Goal: Task Accomplishment & Management: Manage account settings

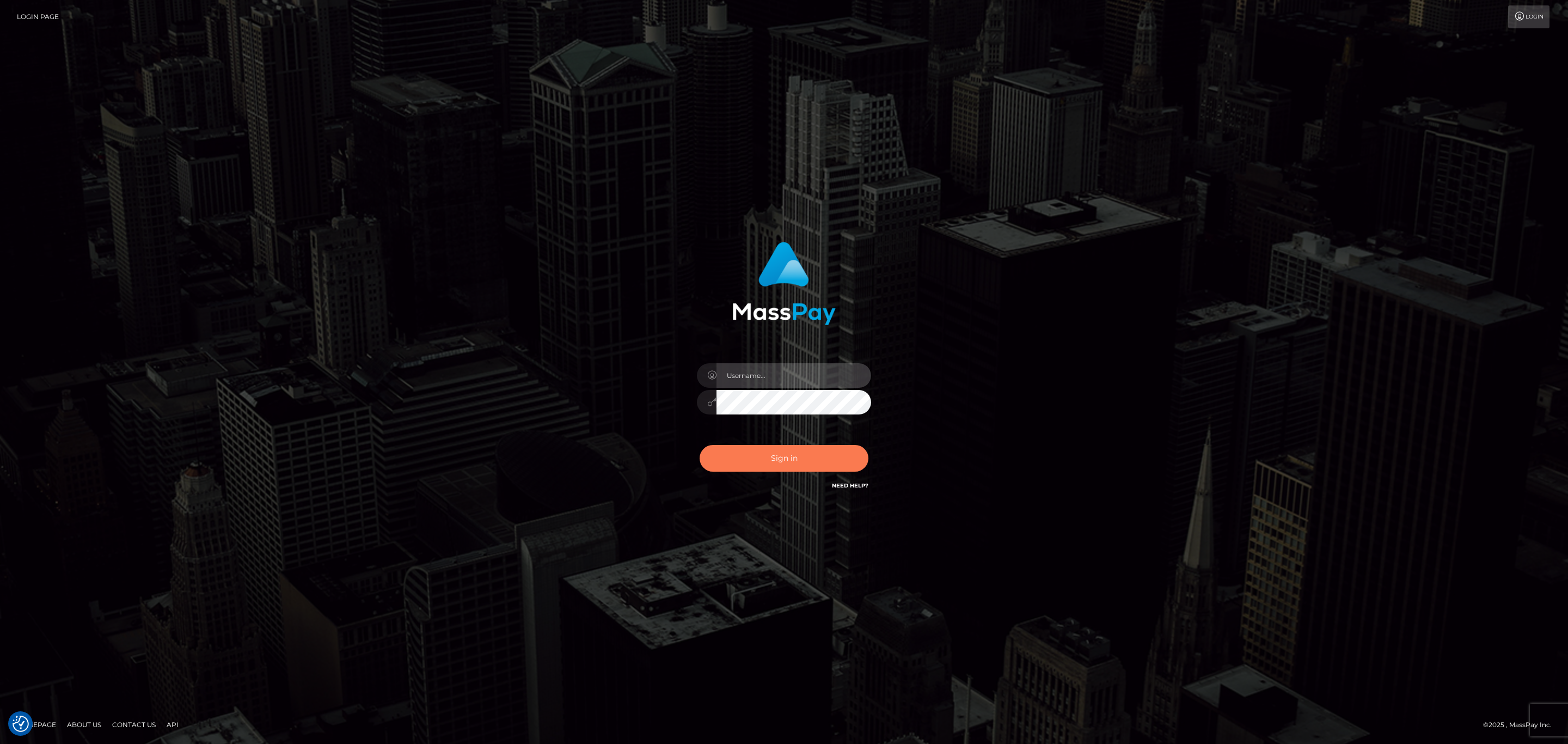
type input "[PERSON_NAME].megabonanza"
click at [838, 448] on button "Sign in" at bounding box center [784, 458] width 169 height 26
type input "[PERSON_NAME].megabonanza"
click at [820, 455] on button "Sign in" at bounding box center [784, 458] width 169 height 26
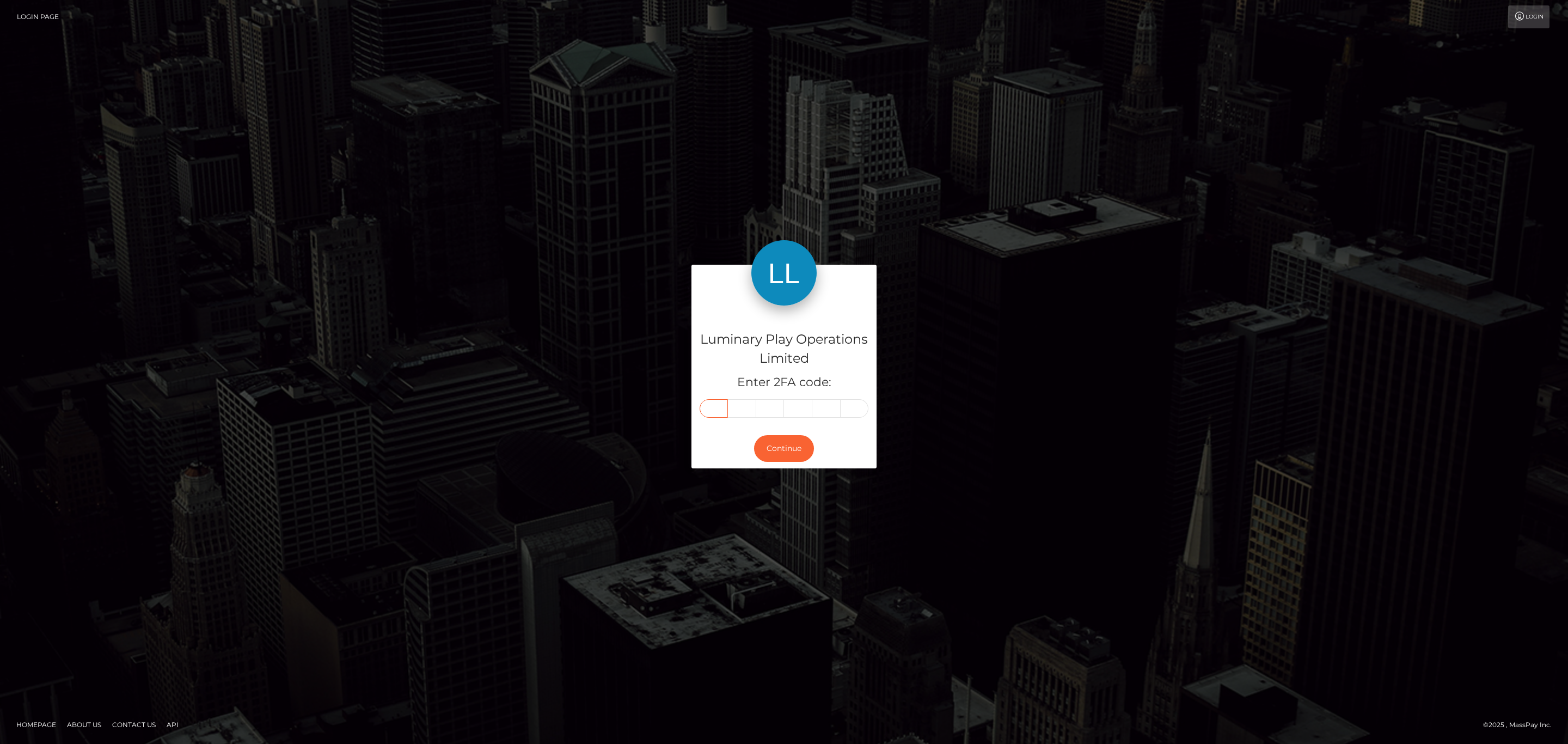
click at [720, 407] on input "text" at bounding box center [714, 408] width 28 height 19
paste input "8"
type input "8"
type input "4"
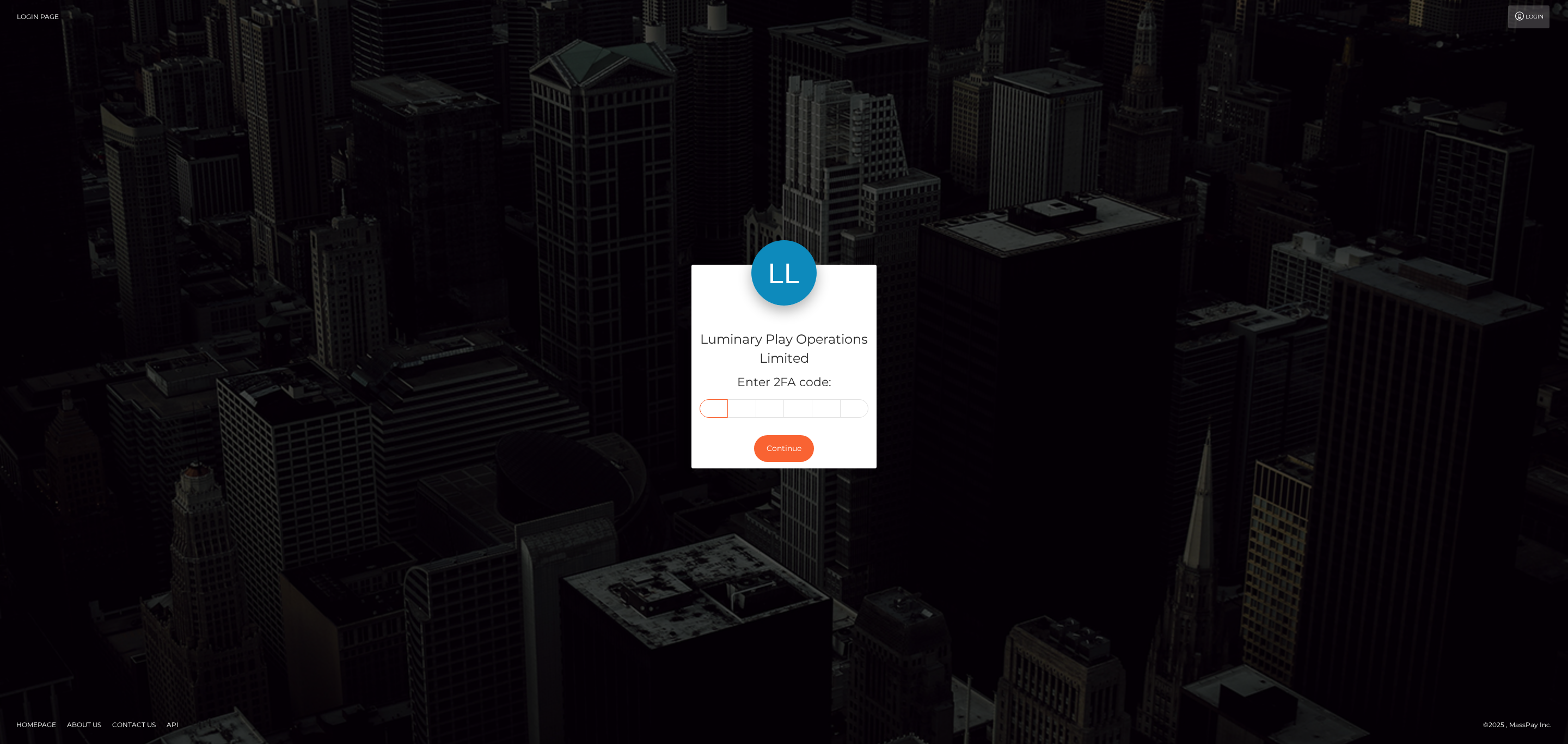
type input "0"
type input "3"
type input "1"
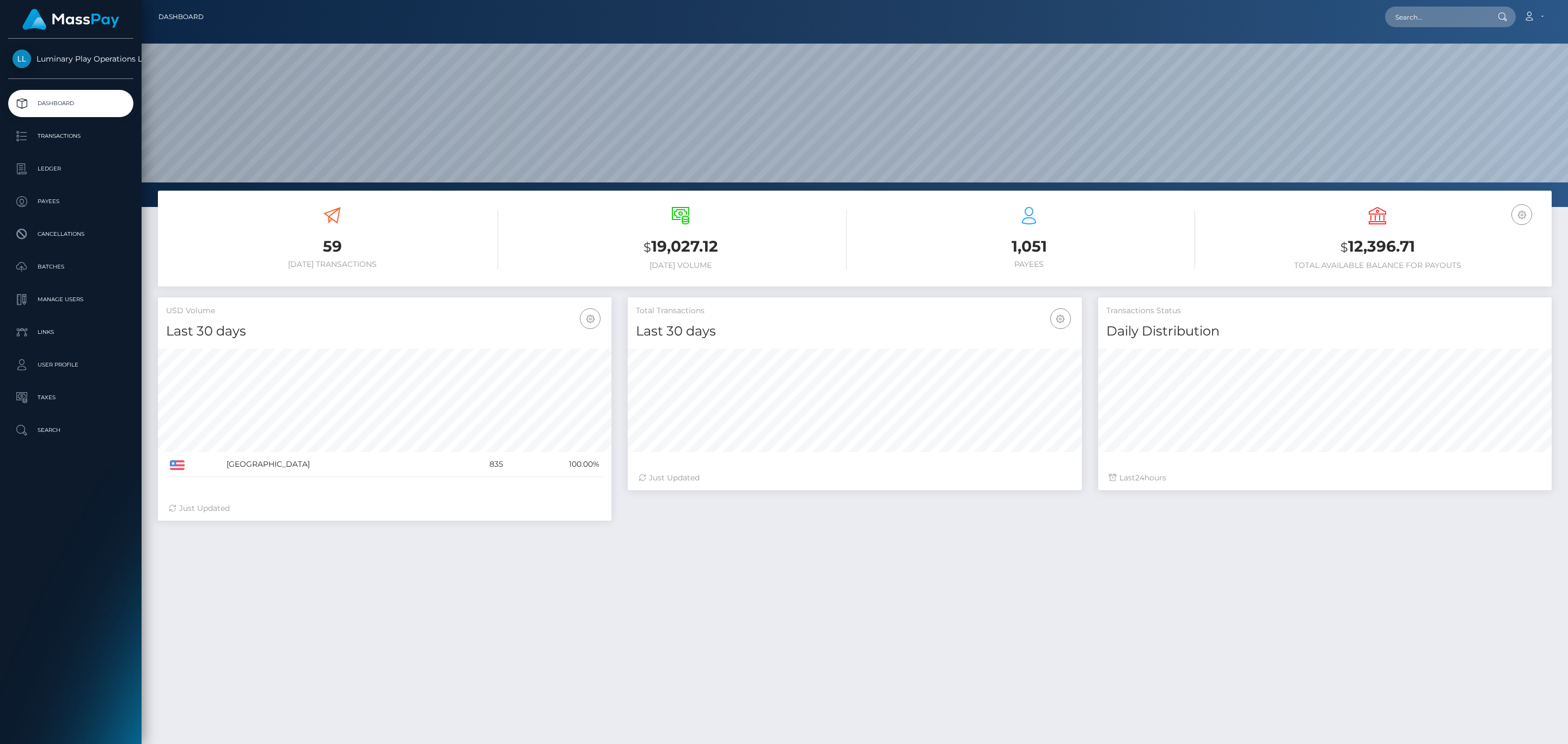
scroll to position [192, 453]
click at [1387, 255] on h3 "$ 12,396.71" at bounding box center [1378, 247] width 332 height 23
copy h3 "12,396.71"
click at [1541, 16] on link "Account" at bounding box center [1533, 17] width 32 height 23
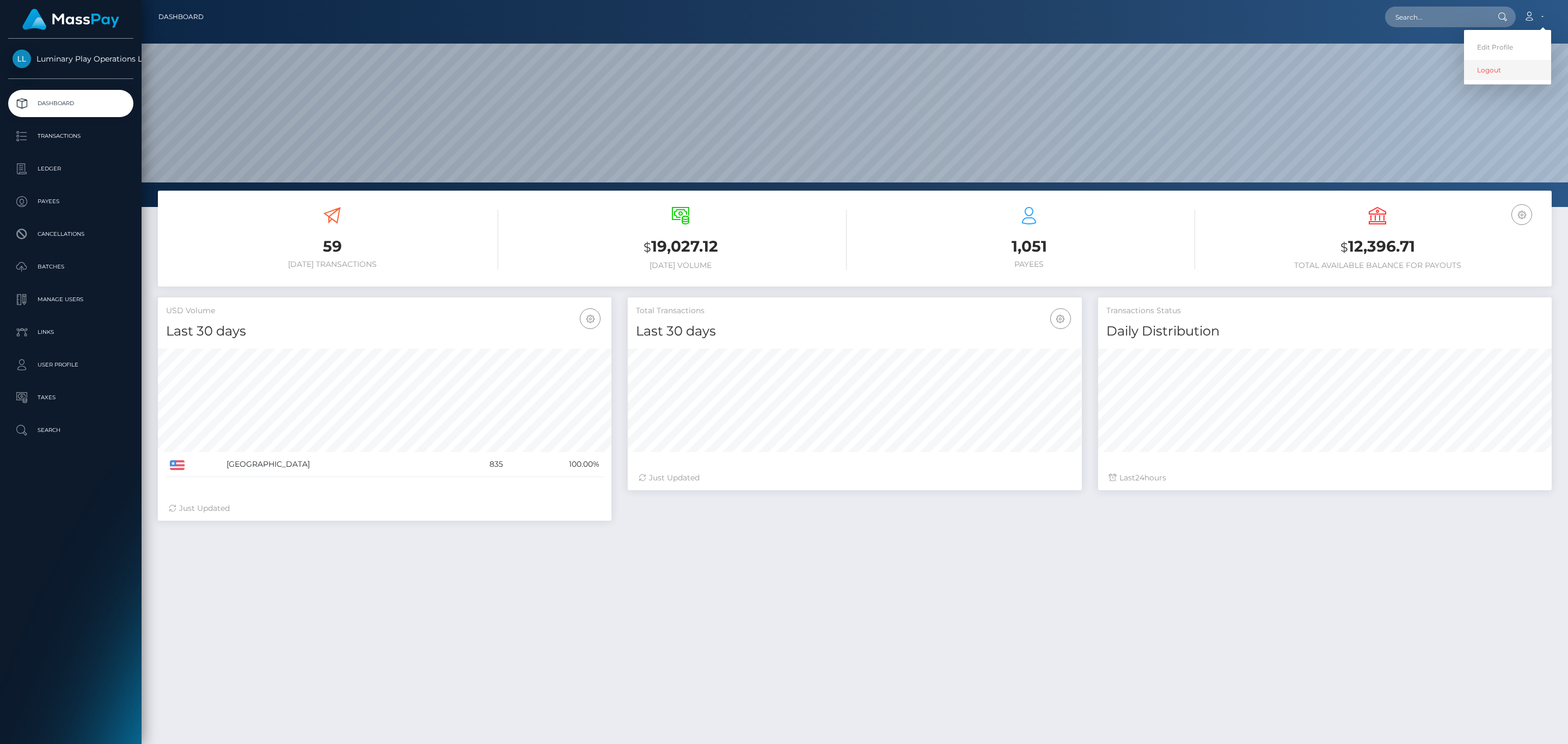
click at [1483, 73] on link "Logout" at bounding box center [1508, 70] width 87 height 20
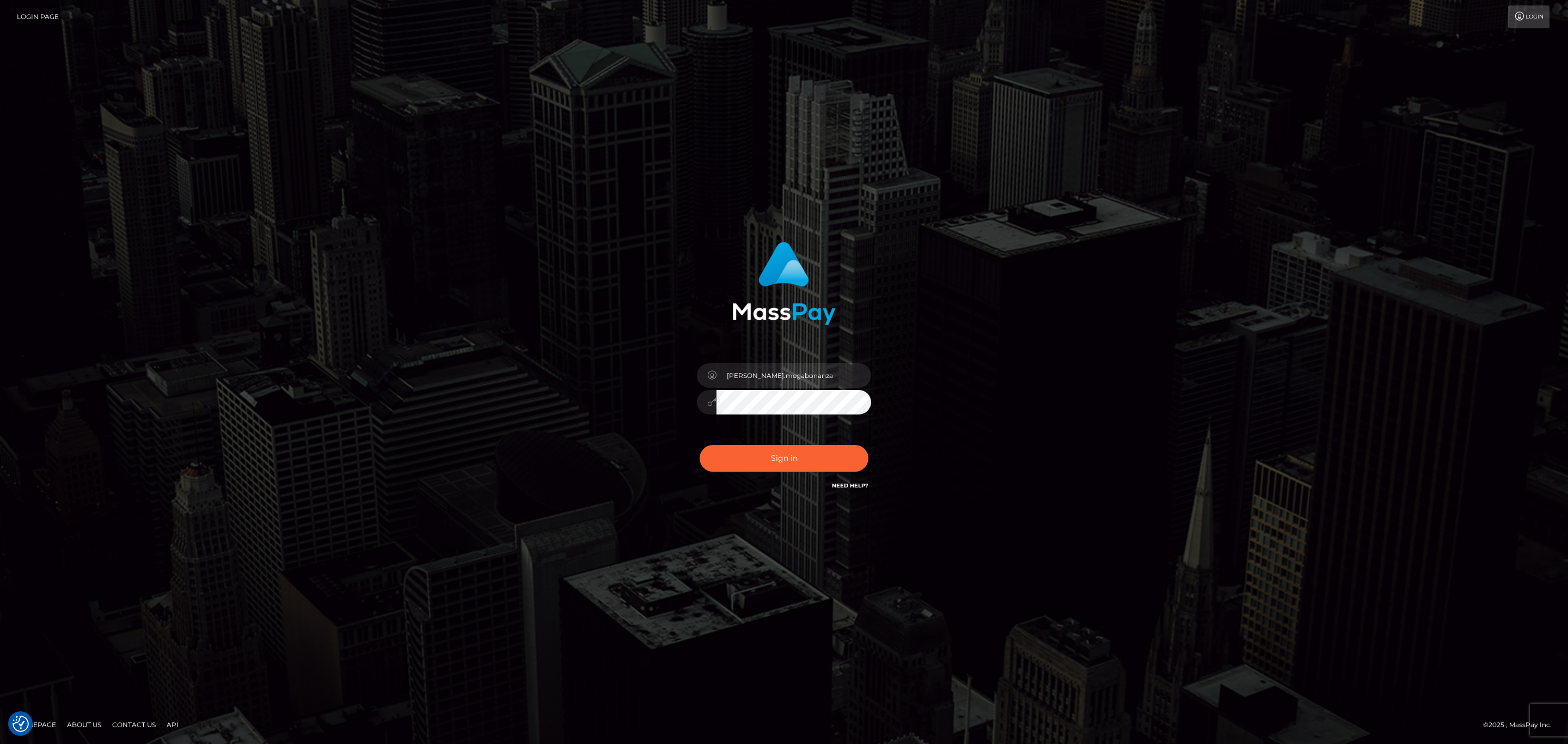
click at [801, 361] on div "sean.megabonanza" at bounding box center [784, 396] width 190 height 83
click at [801, 372] on input "sean.megabonanza" at bounding box center [794, 375] width 155 height 25
type input "[PERSON_NAME].silversocial1"
click at [817, 467] on button "Sign in" at bounding box center [784, 458] width 169 height 26
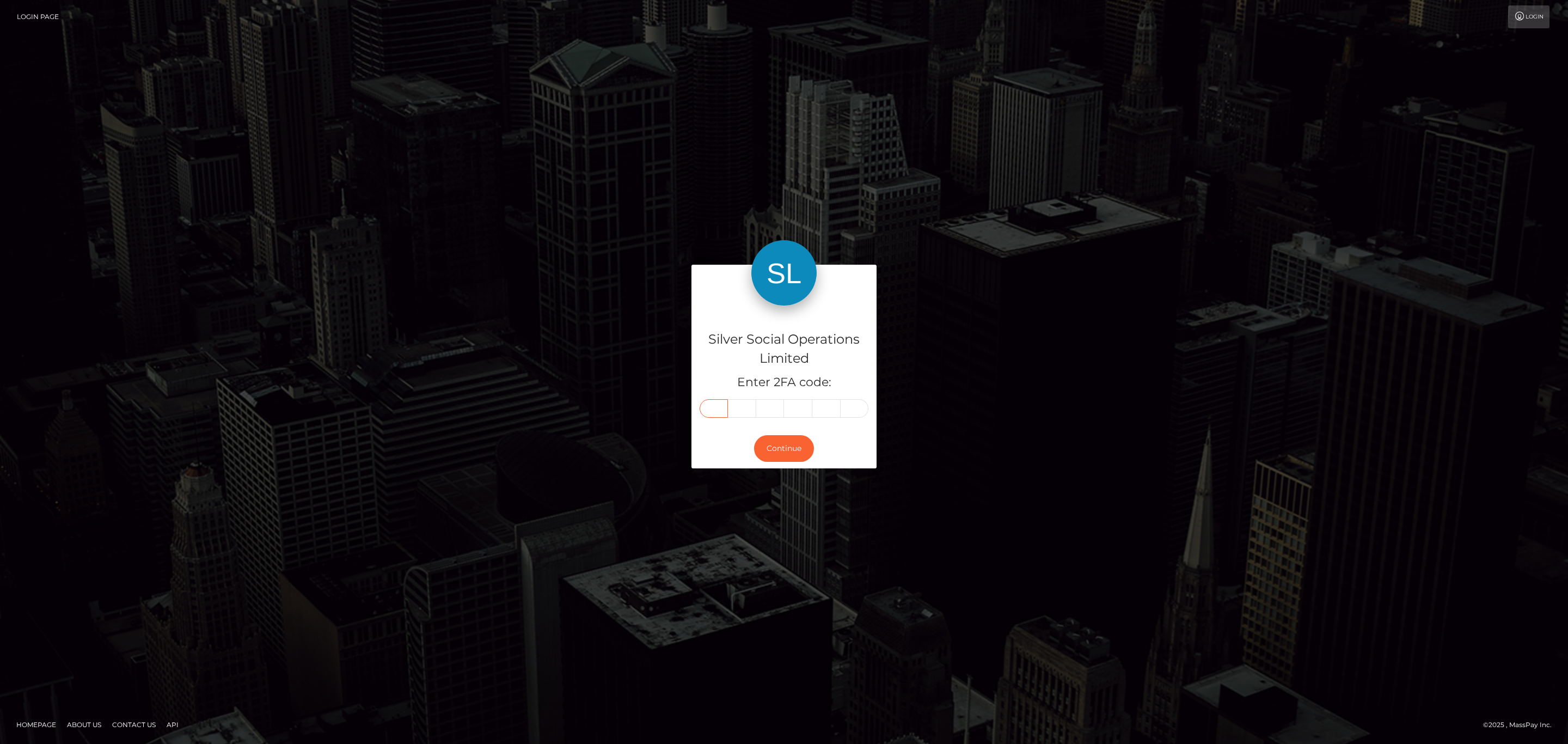
click at [720, 404] on input "text" at bounding box center [714, 408] width 28 height 19
paste input "7"
type input "7"
type input "0"
type input "3"
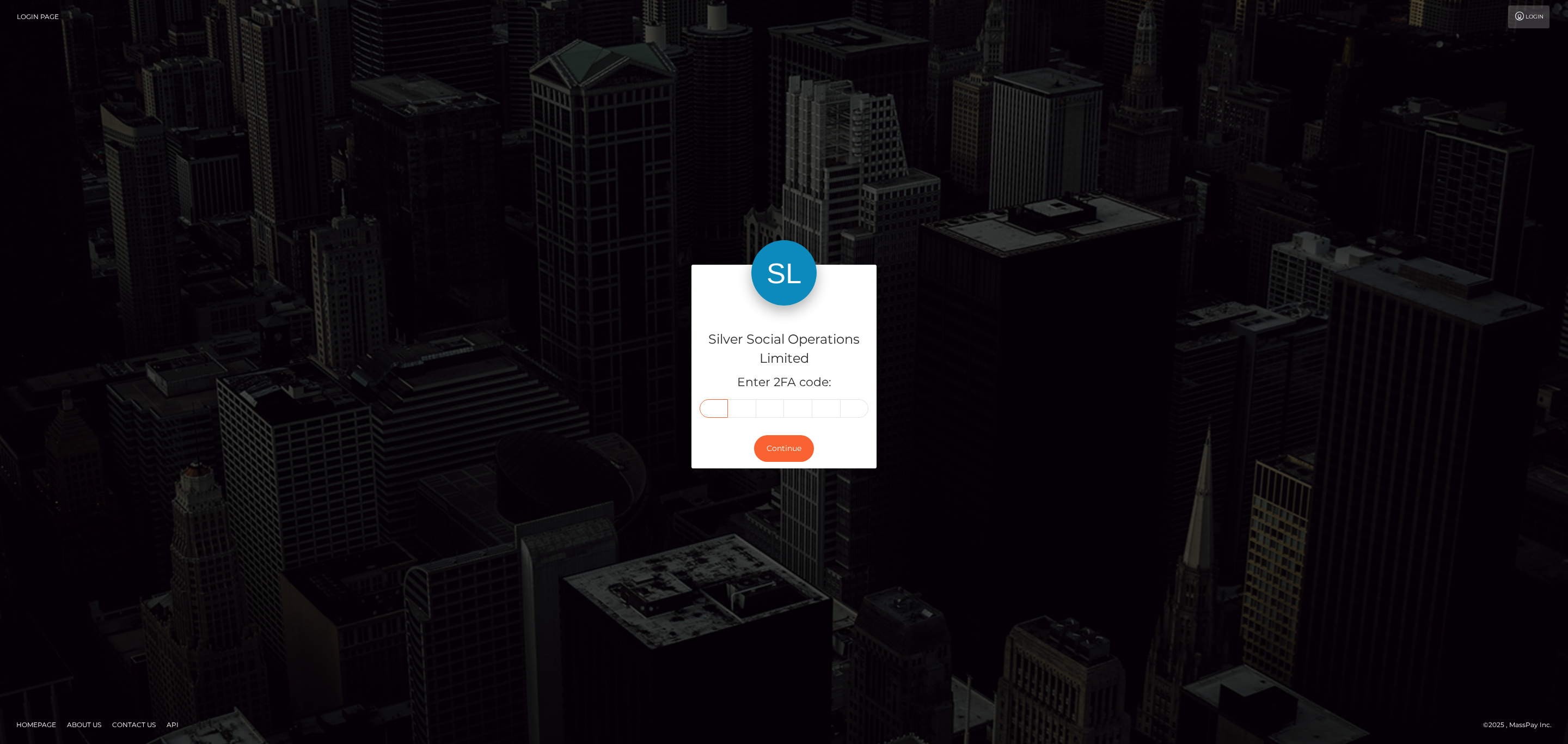
type input "7"
type input "1"
type input "7"
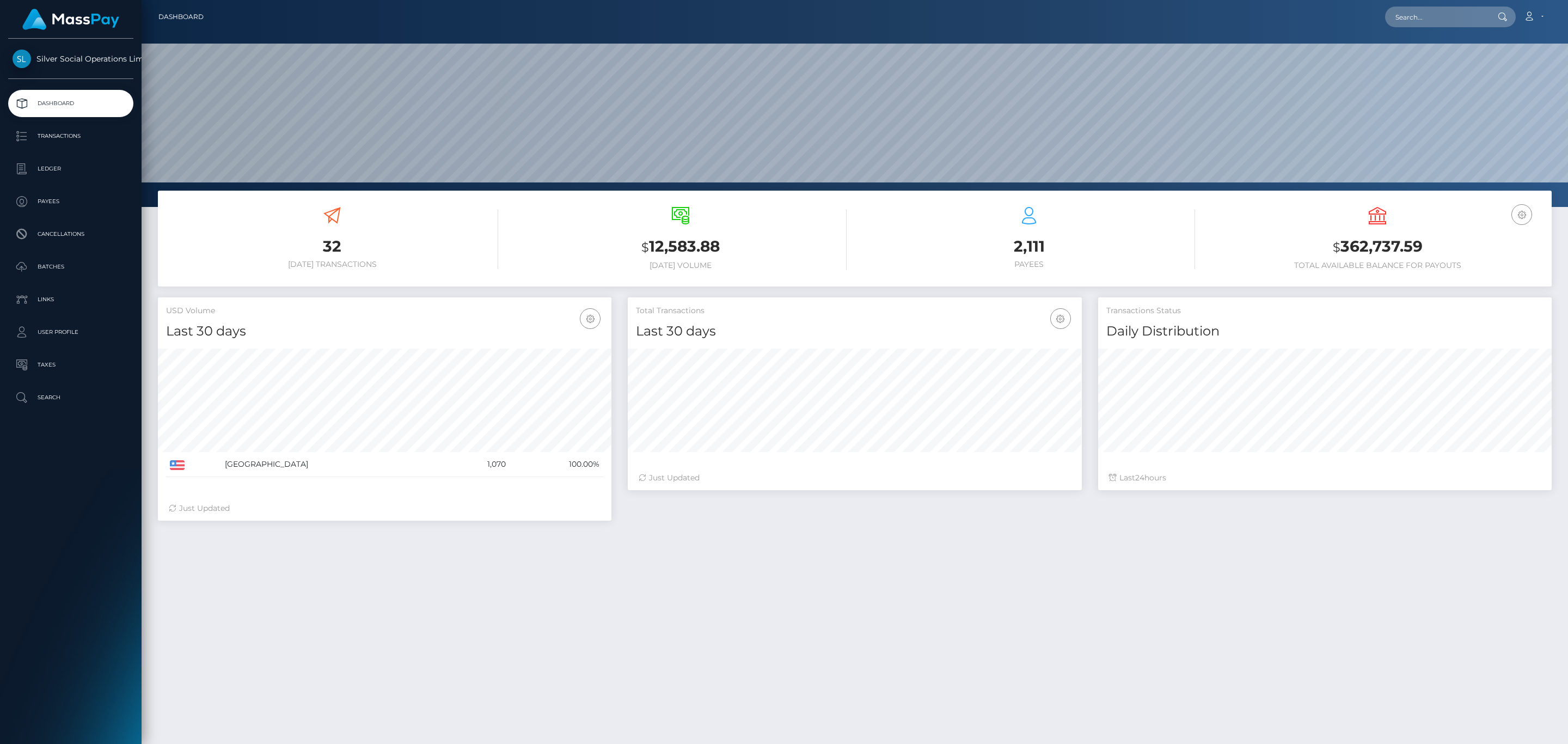
scroll to position [192, 453]
click at [1354, 243] on h3 "$ 362,737.59" at bounding box center [1378, 247] width 332 height 23
copy h3 "362,737.59"
click at [1528, 10] on link "Account" at bounding box center [1533, 17] width 32 height 23
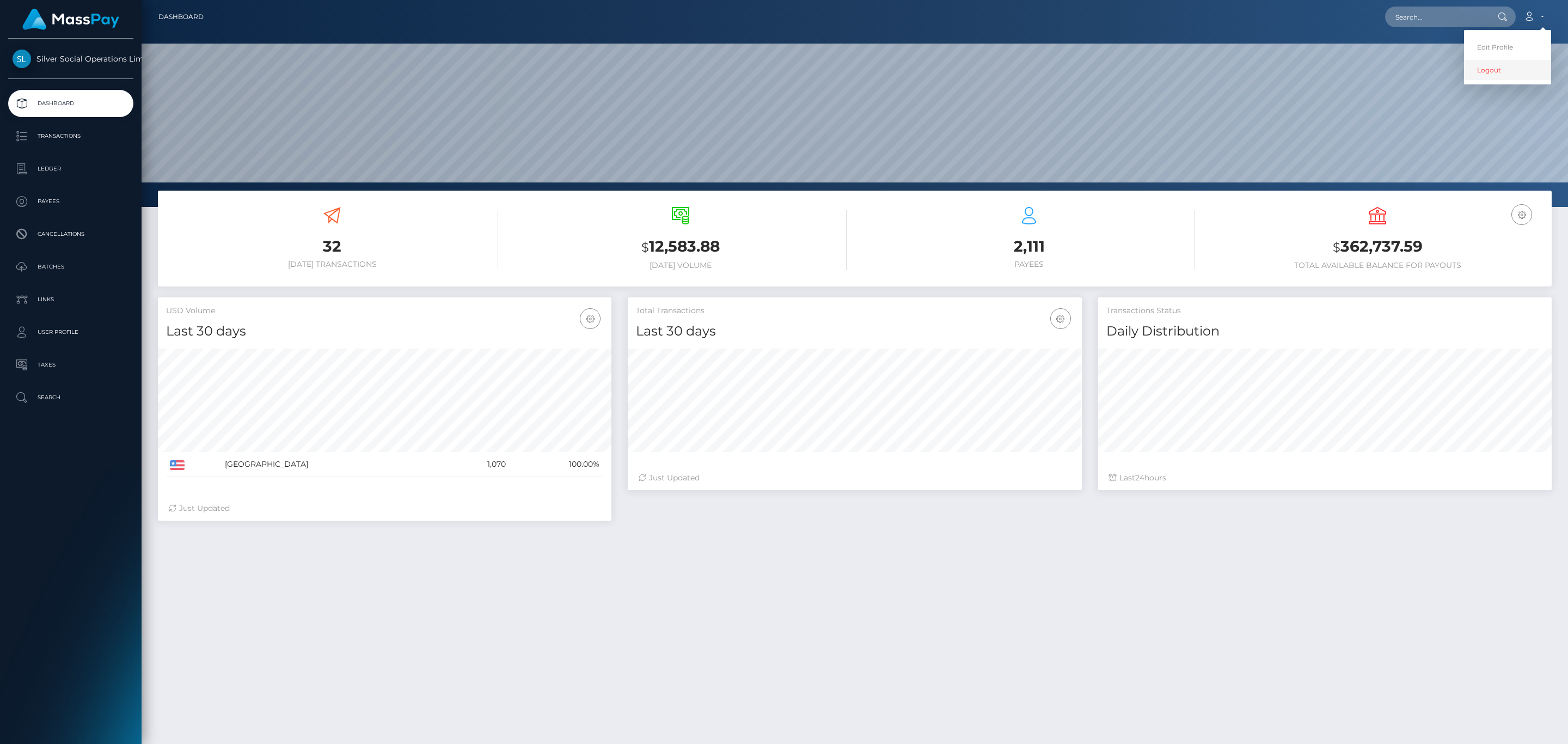
click at [1469, 75] on link "Logout" at bounding box center [1508, 70] width 87 height 20
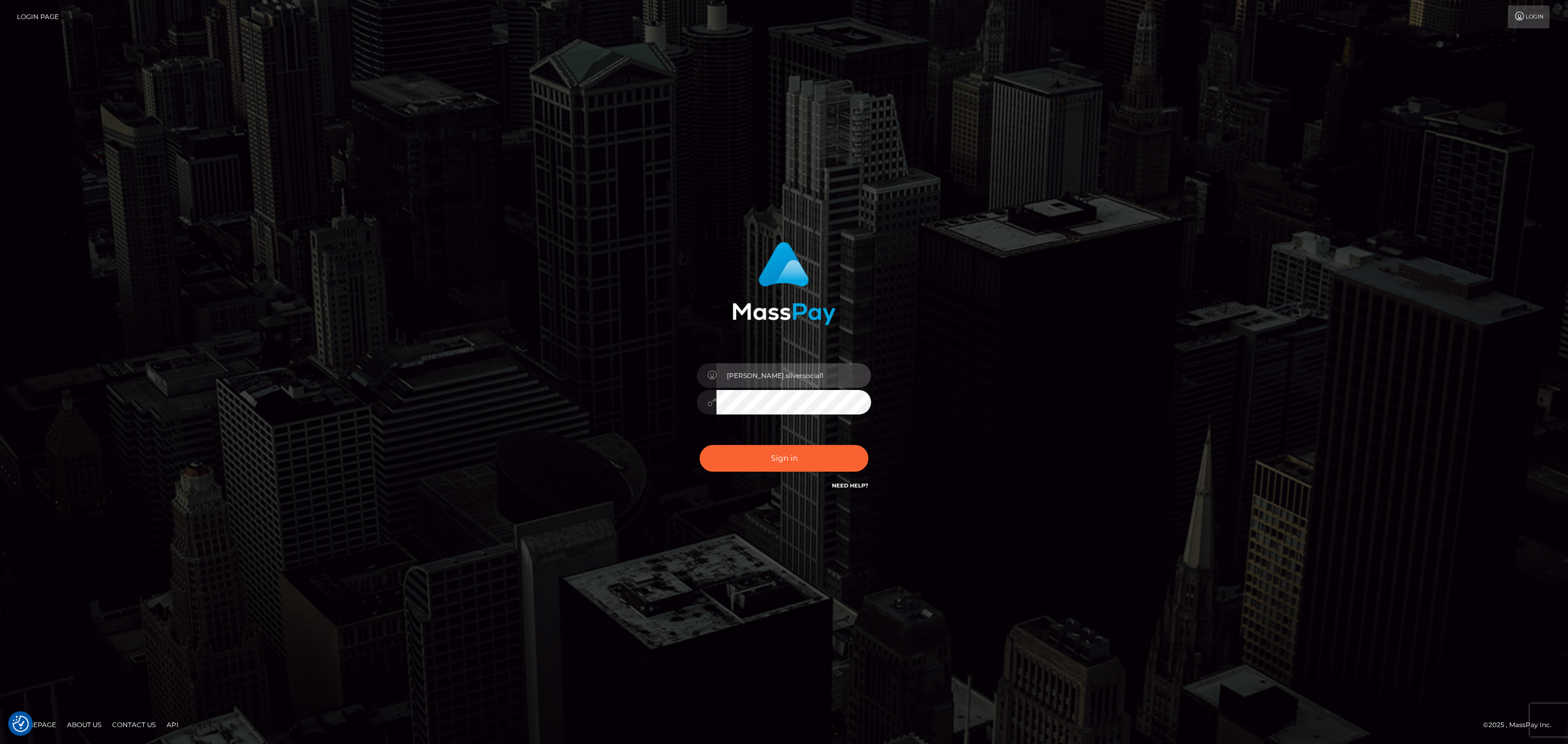
click at [732, 379] on input "[PERSON_NAME].silversocial1" at bounding box center [794, 375] width 155 height 25
type input "sean.ace"
click at [814, 453] on button "Sign in" at bounding box center [784, 458] width 169 height 26
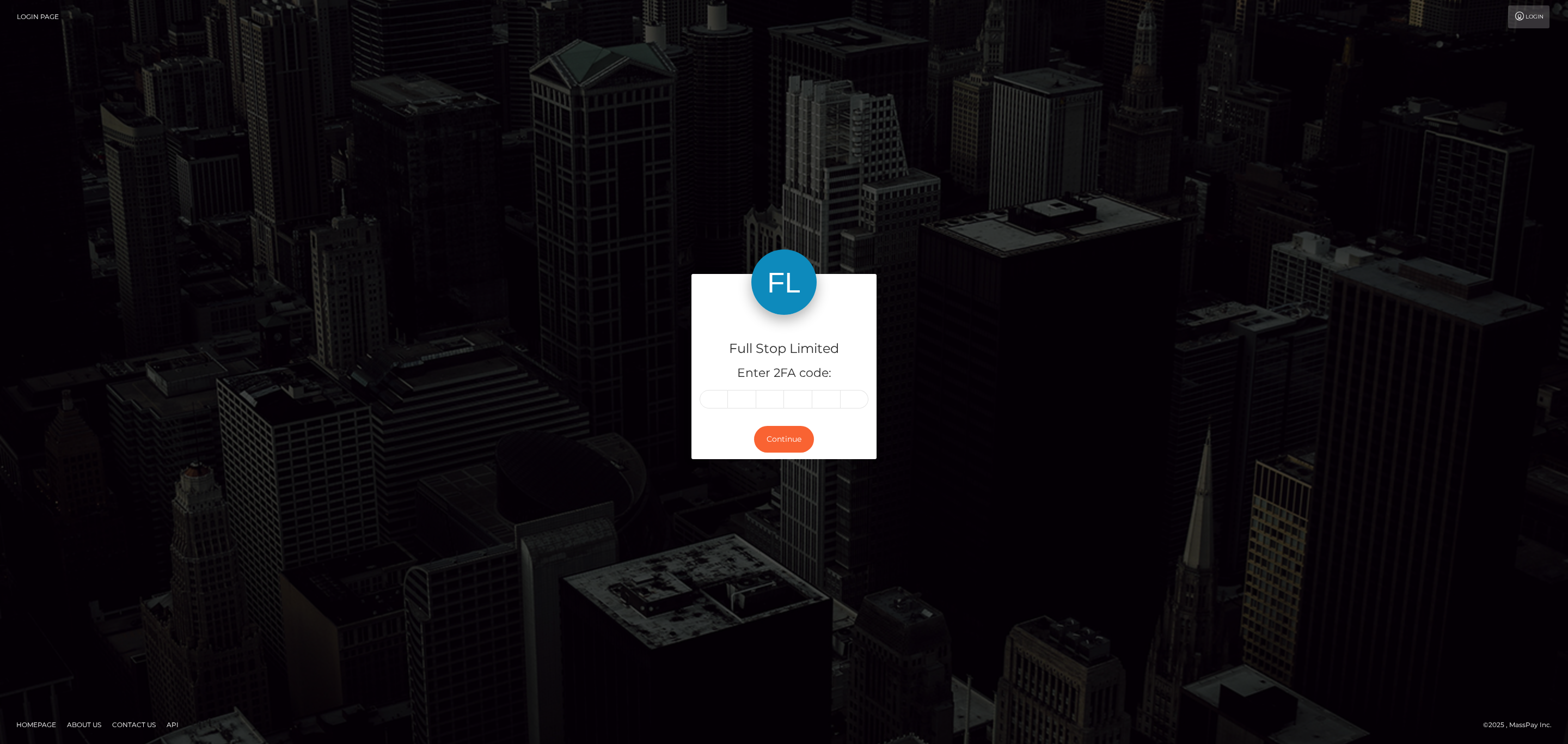
click at [711, 405] on div "Full Stop Limited Enter 2FA code:" at bounding box center [784, 367] width 185 height 105
paste input "5"
type input "5"
type input "6"
type input "1"
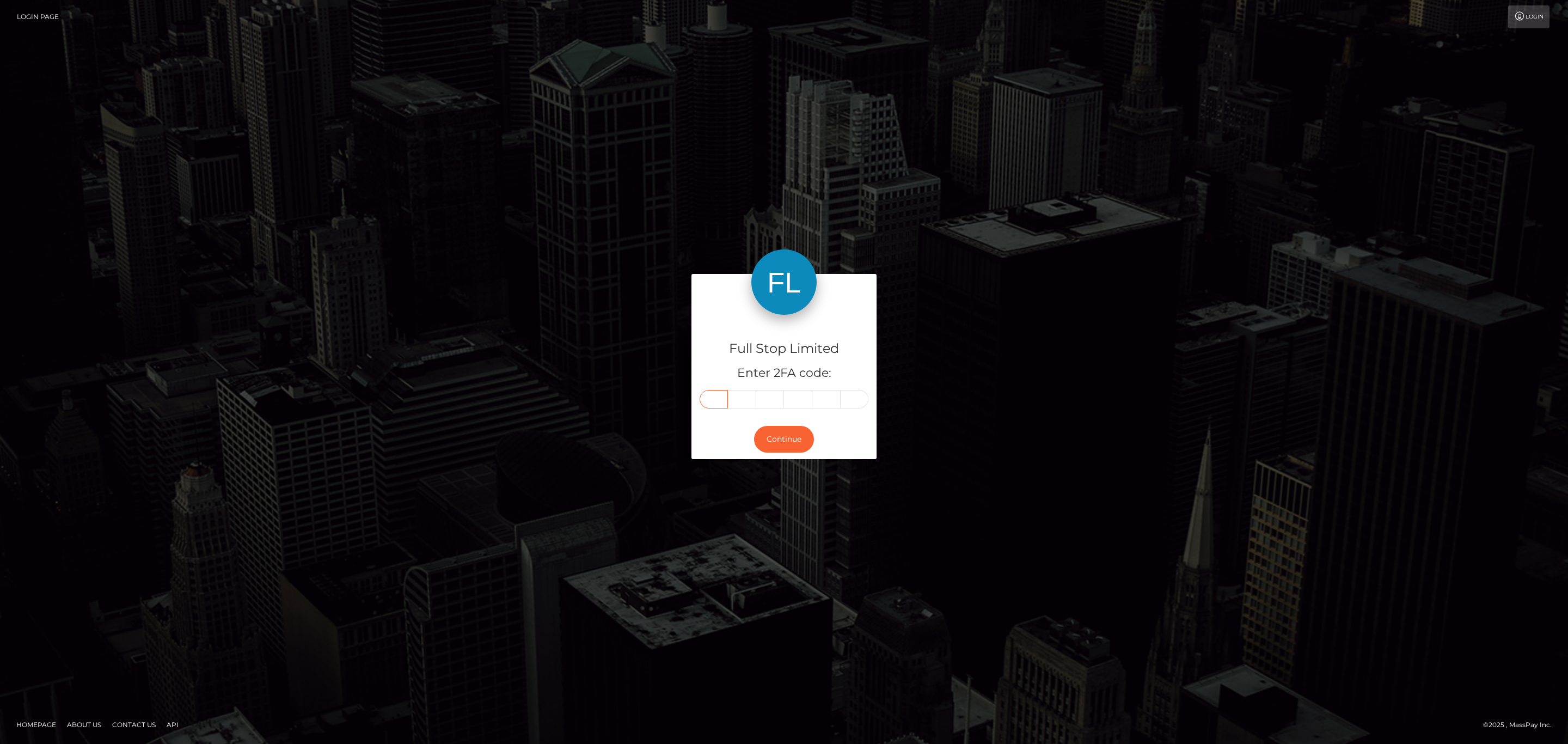
type input "5"
type input "9"
type input "0"
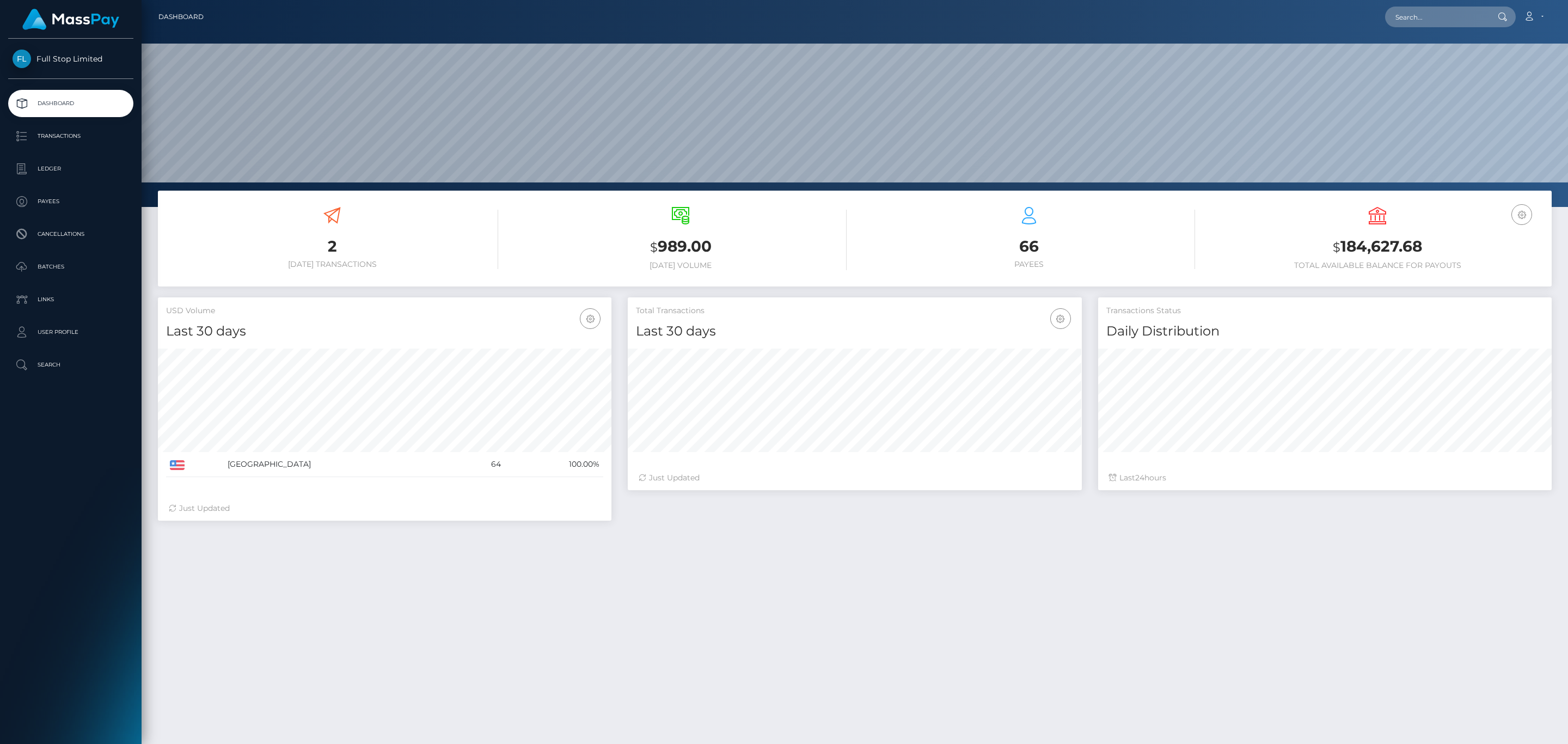
scroll to position [192, 453]
click at [1370, 238] on h3 "$ 184,627.68" at bounding box center [1378, 247] width 332 height 23
click at [1369, 239] on h3 "$ 184,627.68" at bounding box center [1378, 247] width 332 height 23
copy h3 "184,627.68"
